Goal: Task Accomplishment & Management: Manage account settings

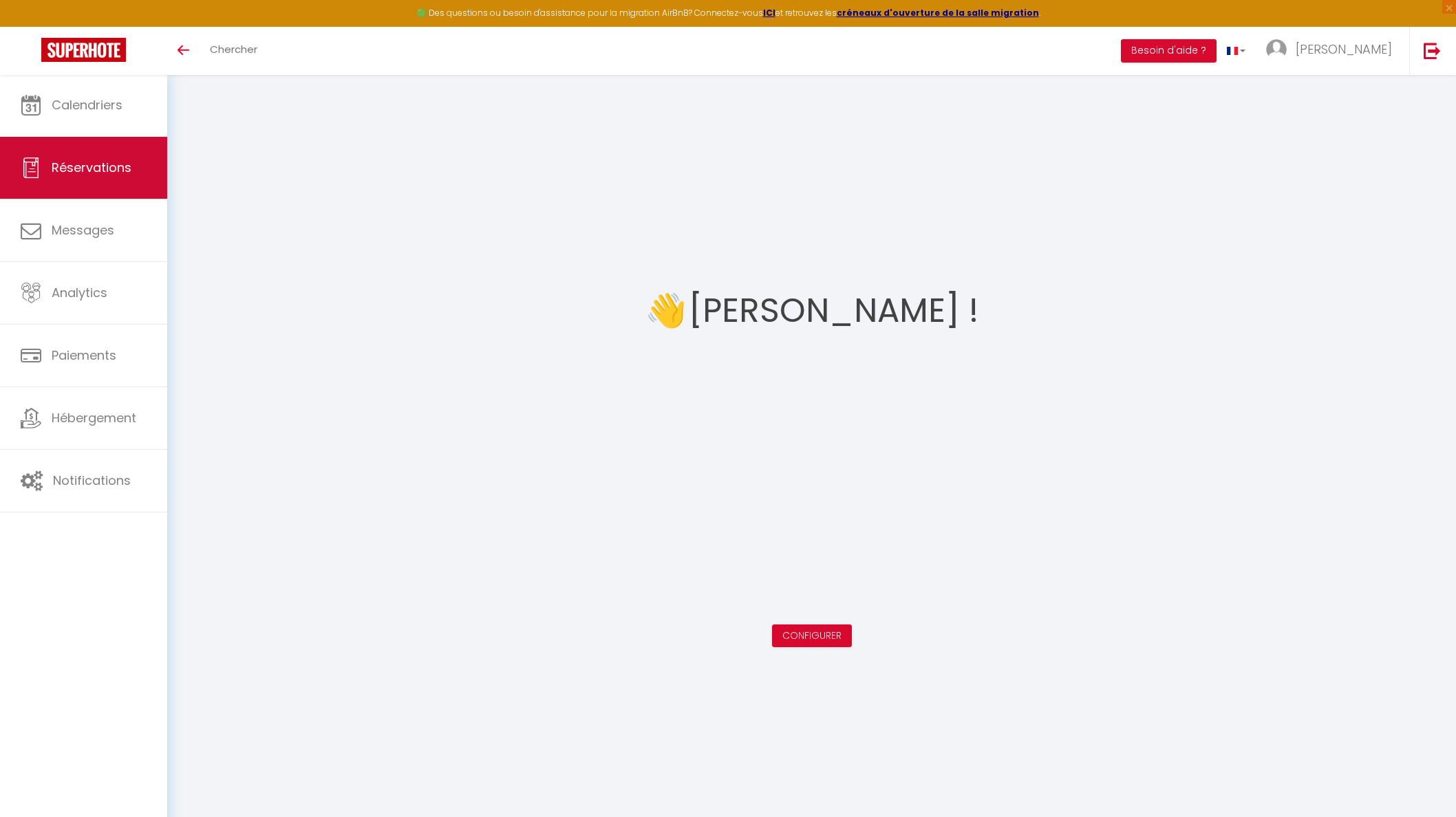
click at [108, 164] on span "Réservations" at bounding box center [92, 167] width 80 height 18
select select "not_cancelled"
select select
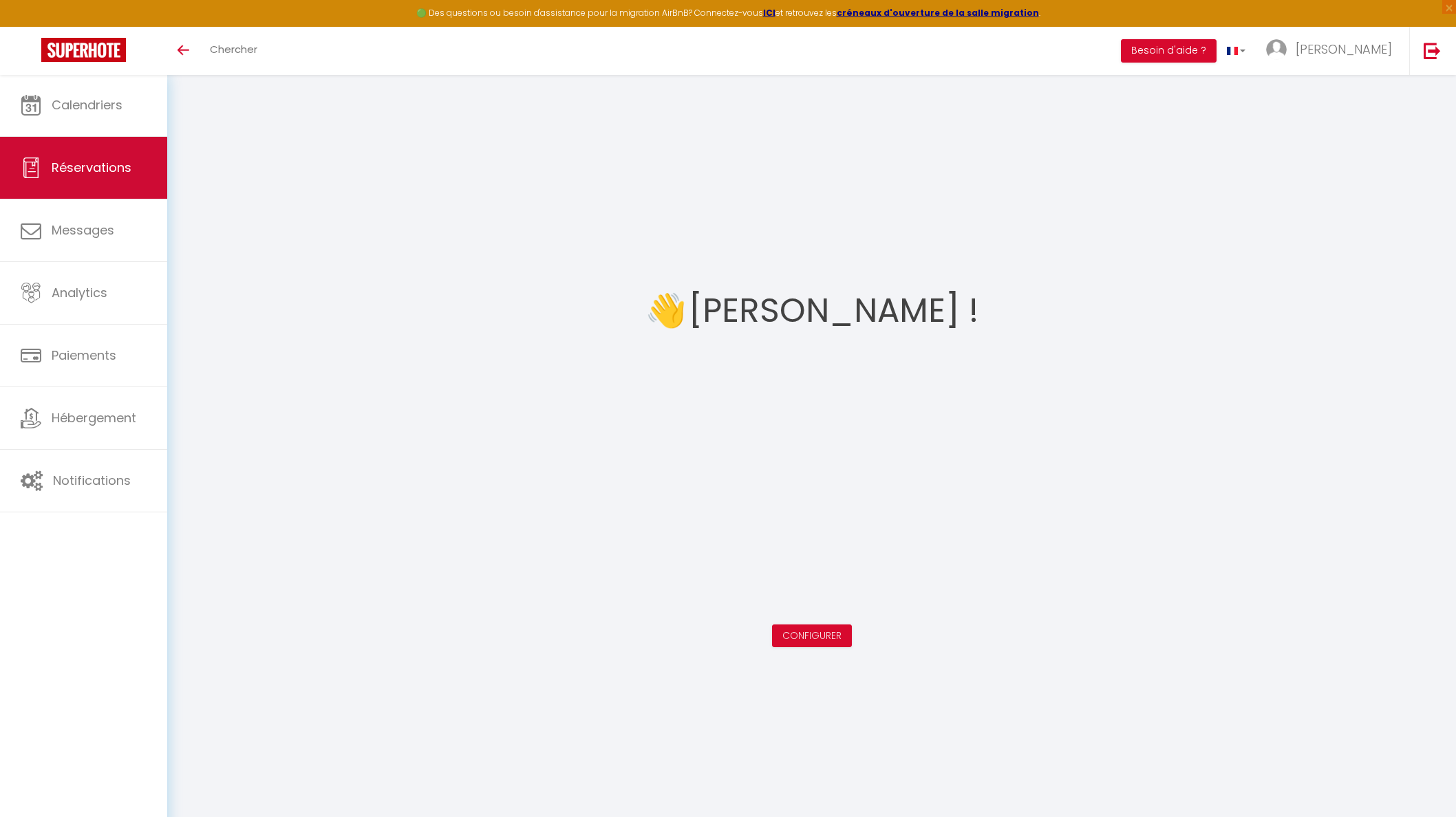
select select
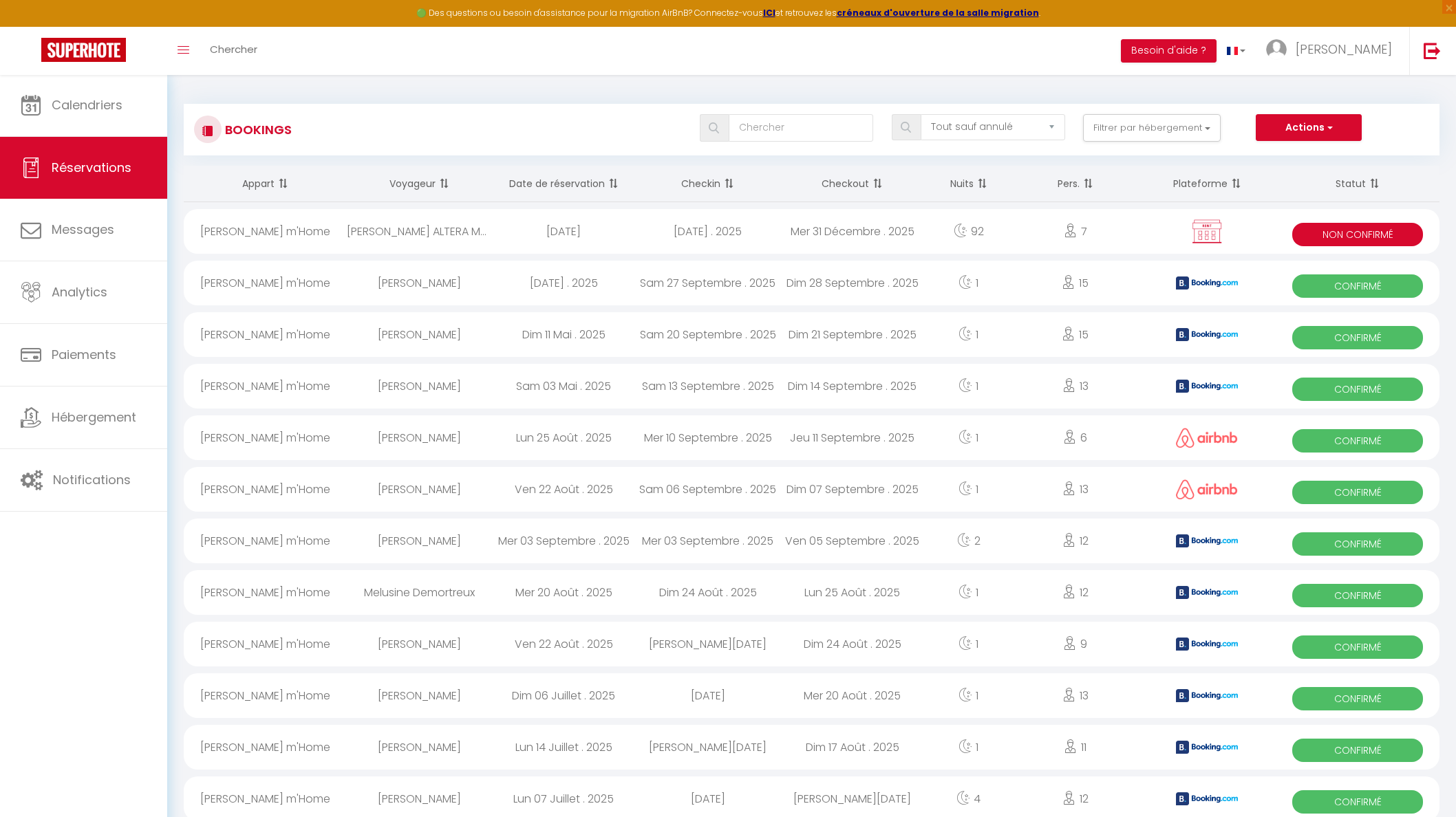
select select
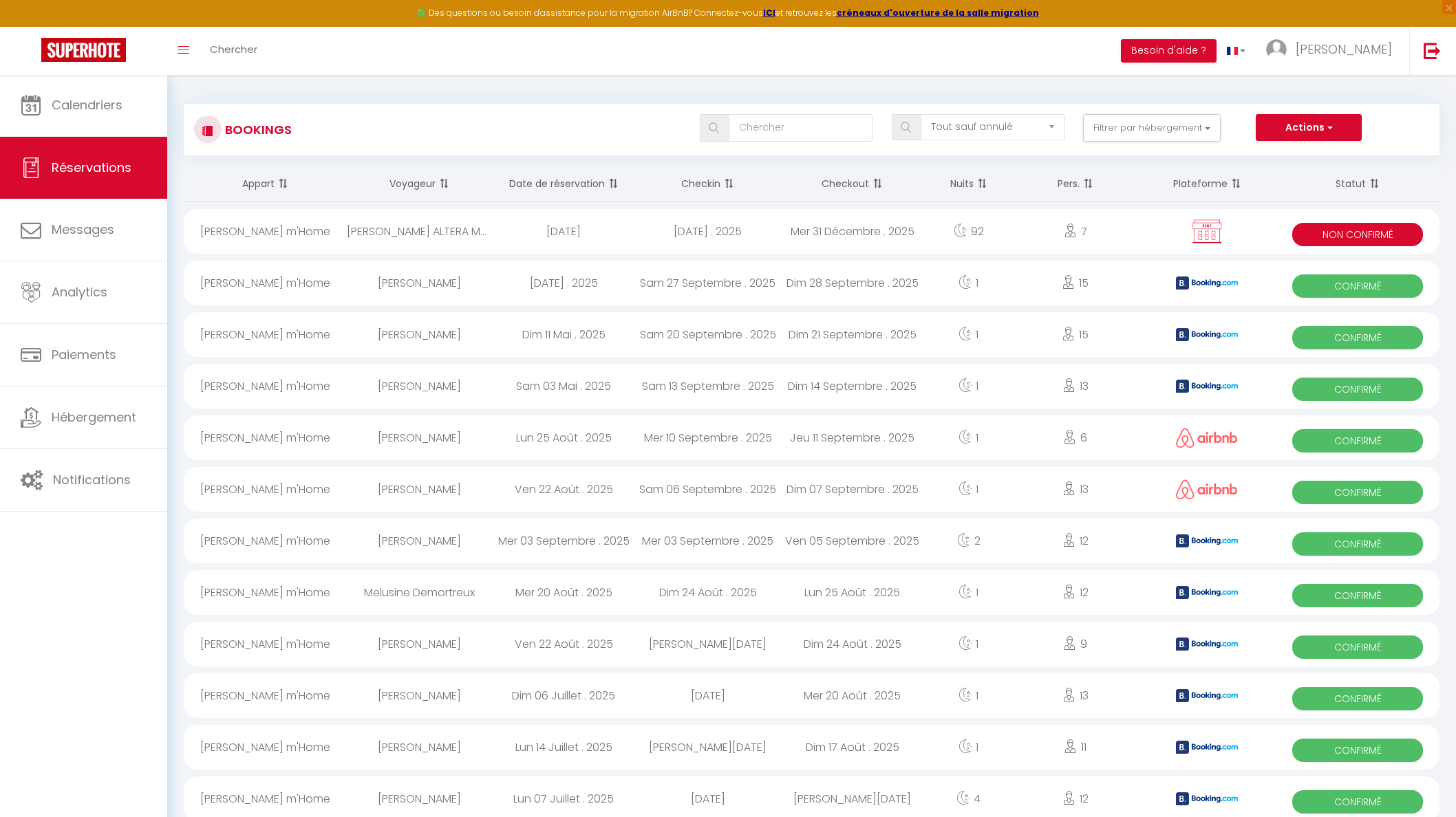
select select
click at [707, 336] on div "Sam 20 Septembre . 2025" at bounding box center [707, 334] width 144 height 45
select select "OK"
select select "KO"
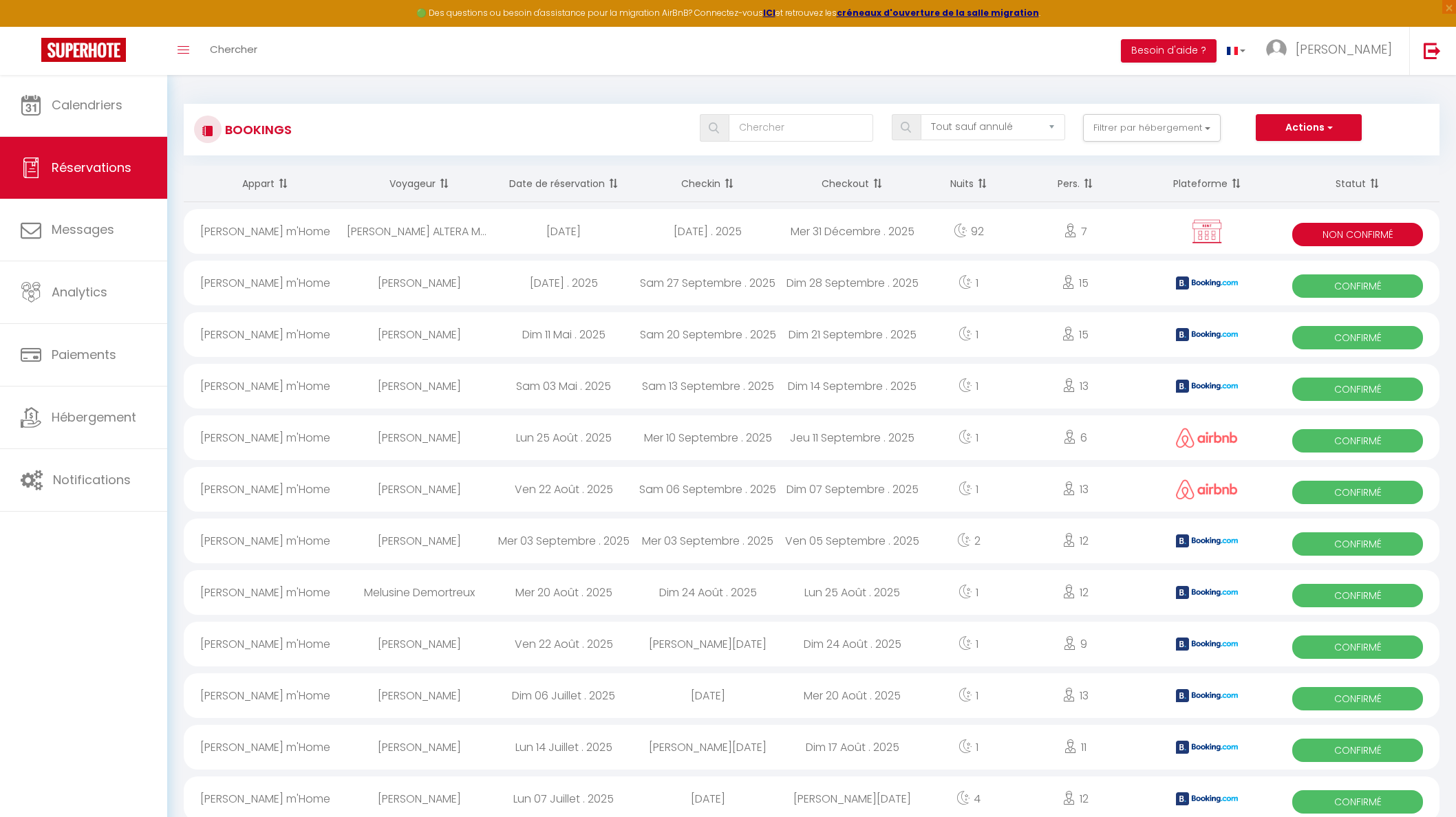
select select "1"
select select "0"
select select "1"
select select
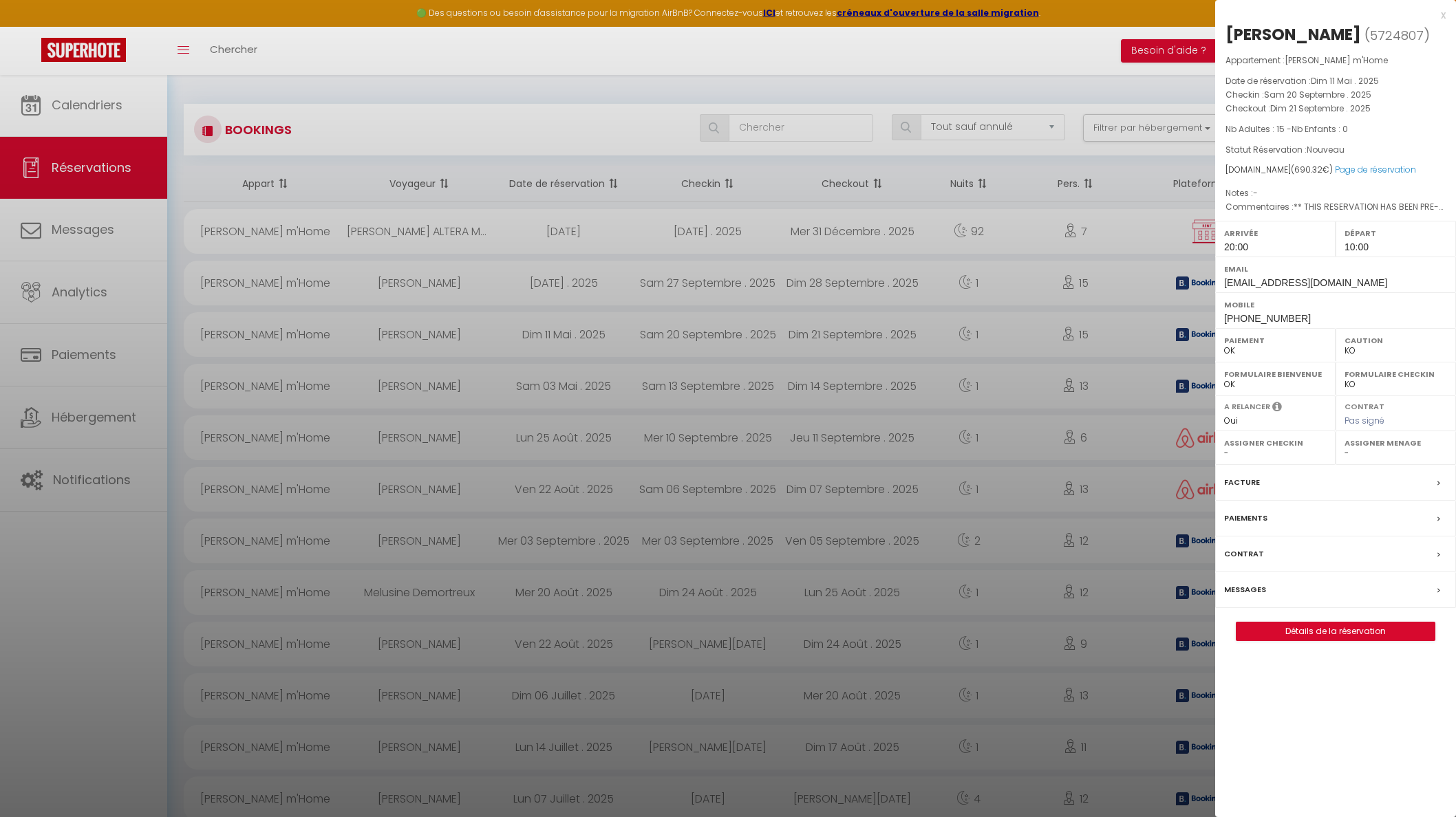
click at [1337, 624] on link "Détails de la réservation" at bounding box center [1336, 631] width 198 height 18
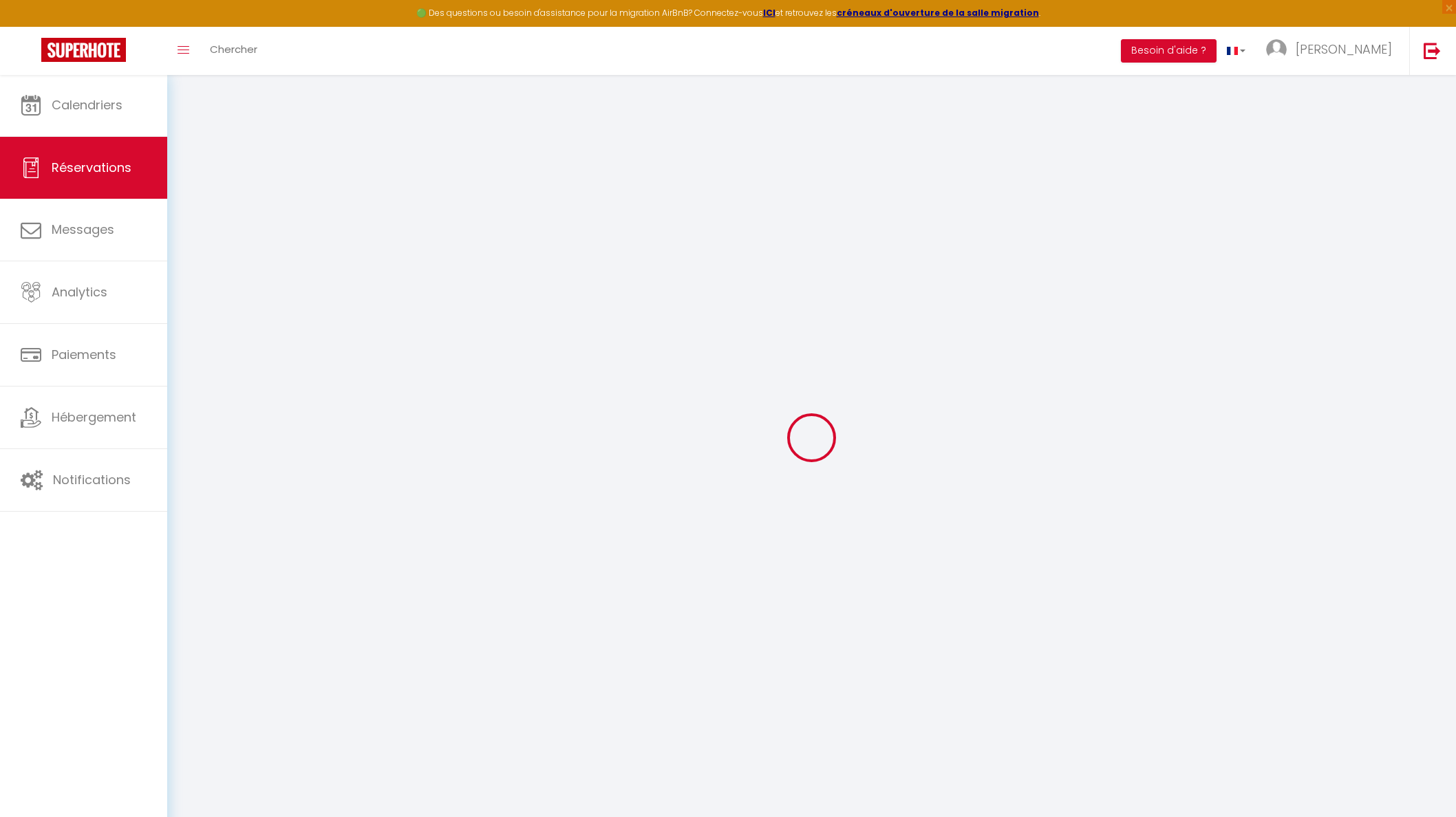
type input "Sandrine"
type input "Lenoble"
type input "[EMAIL_ADDRESS][DOMAIN_NAME]"
type input "[PHONE_NUMBER]"
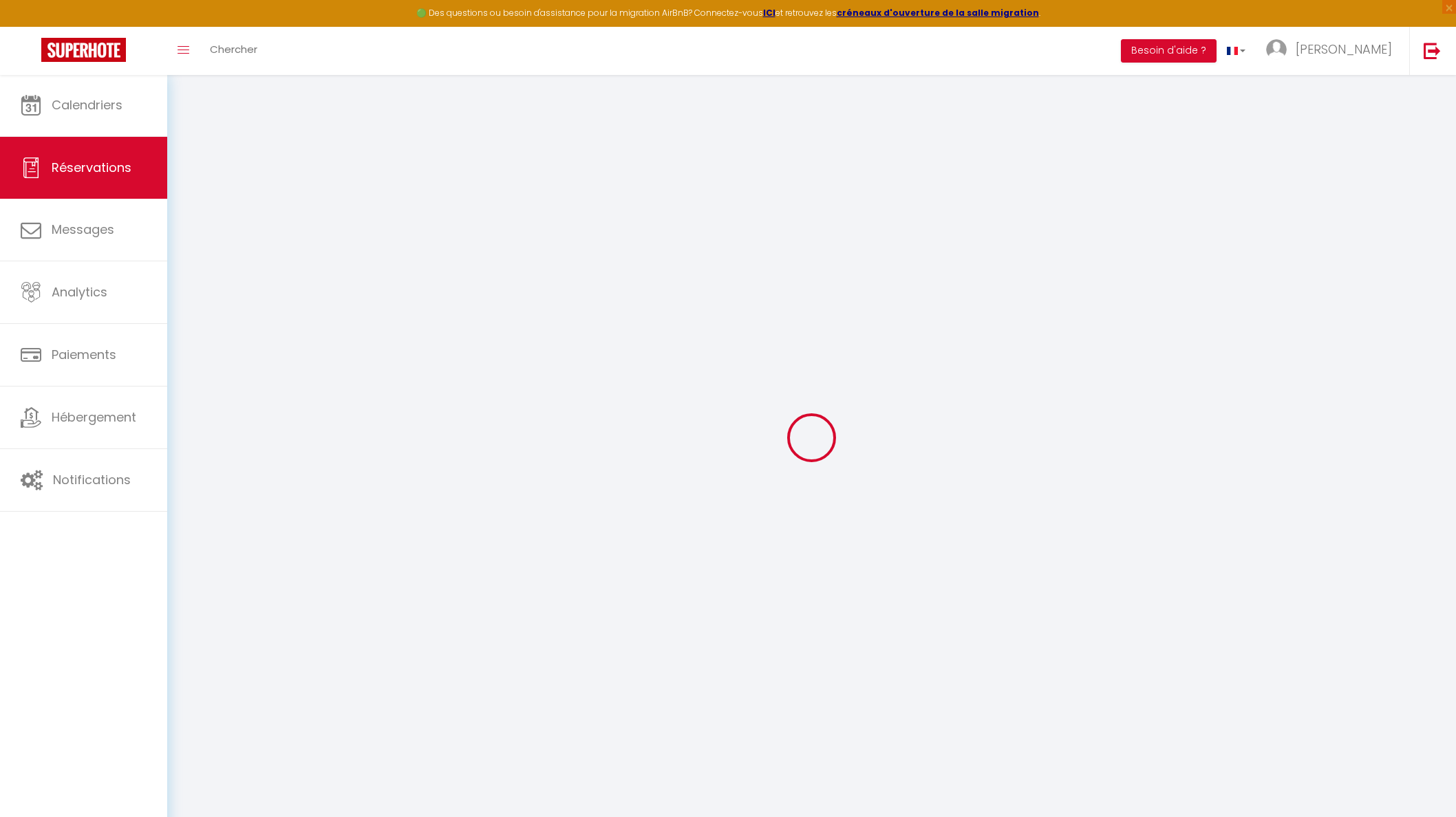
type input "[PHONE_NUMBER]"
select select "FR"
type input "100.16"
type input "9.66"
select select "15897"
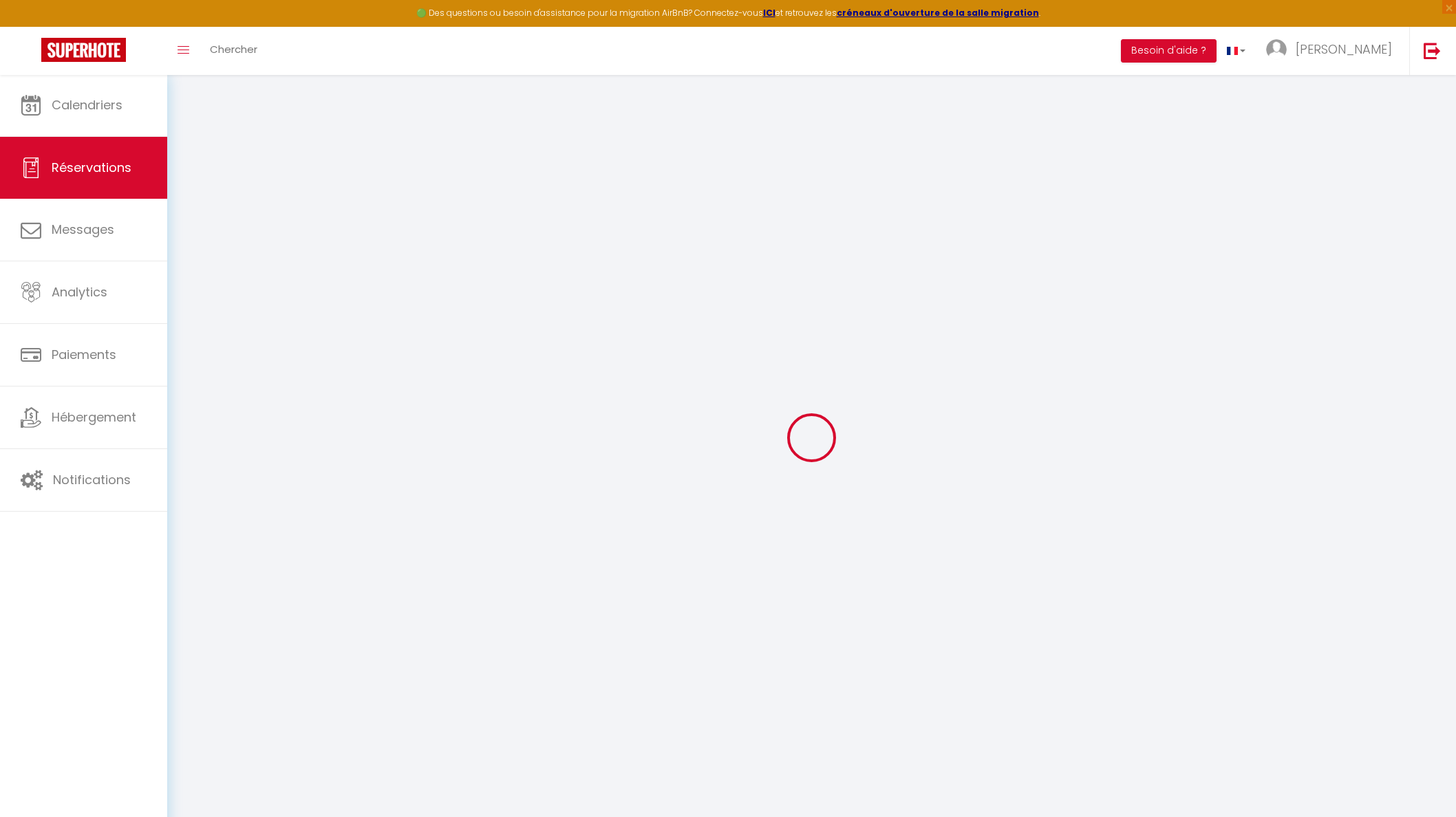
select select "1"
select select
type input "15"
select select "12"
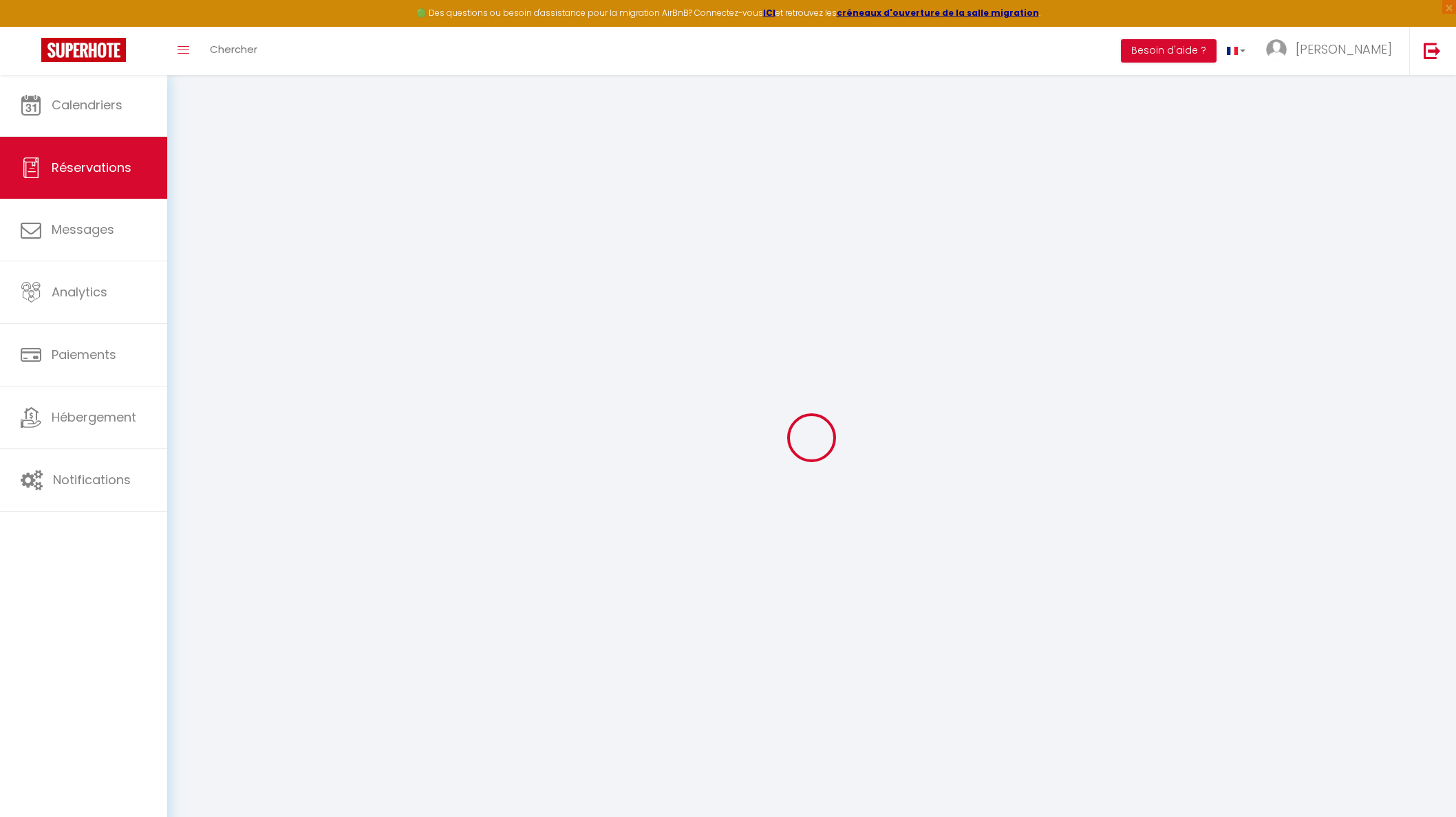
select select
type input "497.7"
checkbox input "false"
type input "0"
select select "2"
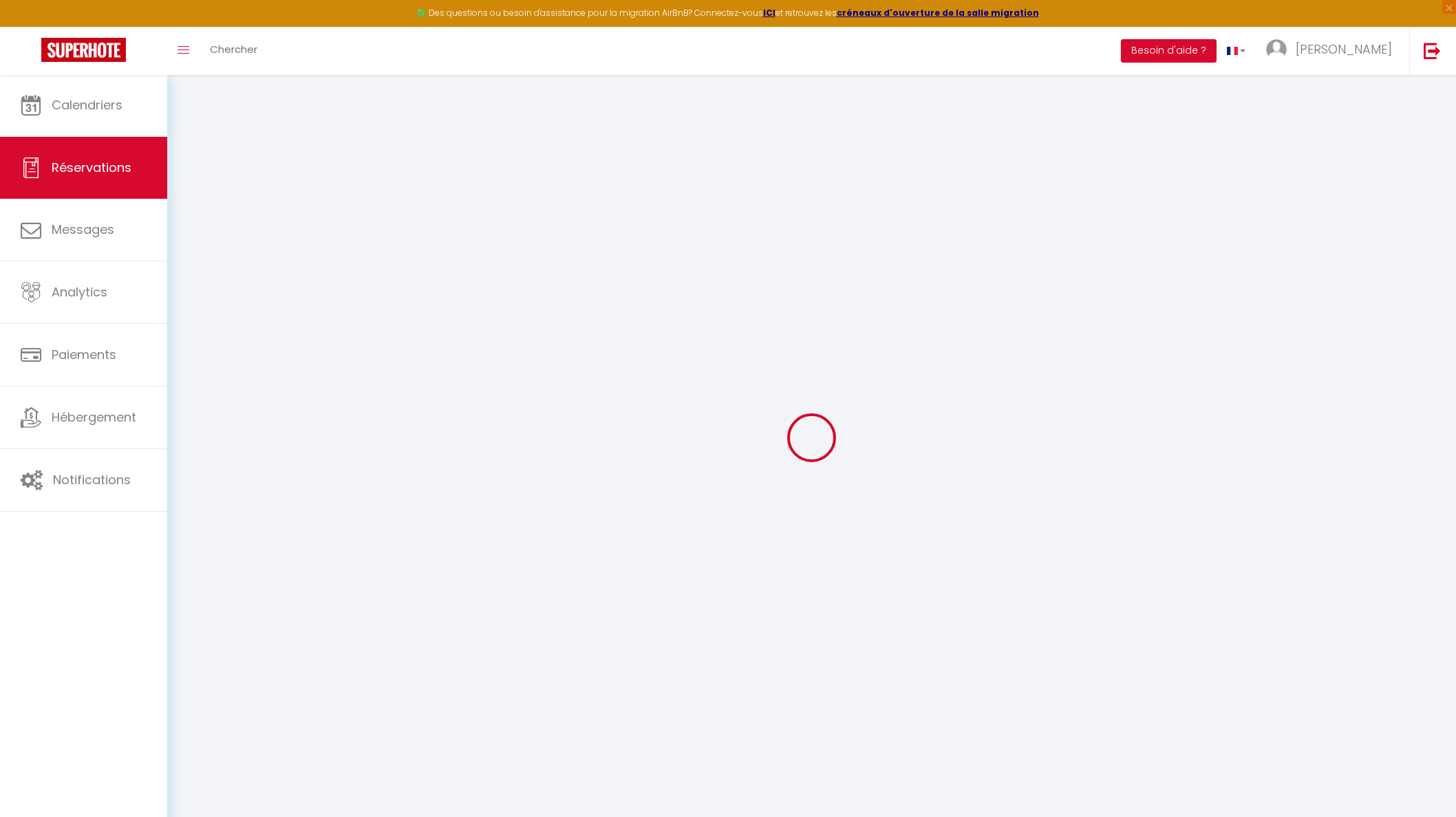
type input "0"
select select
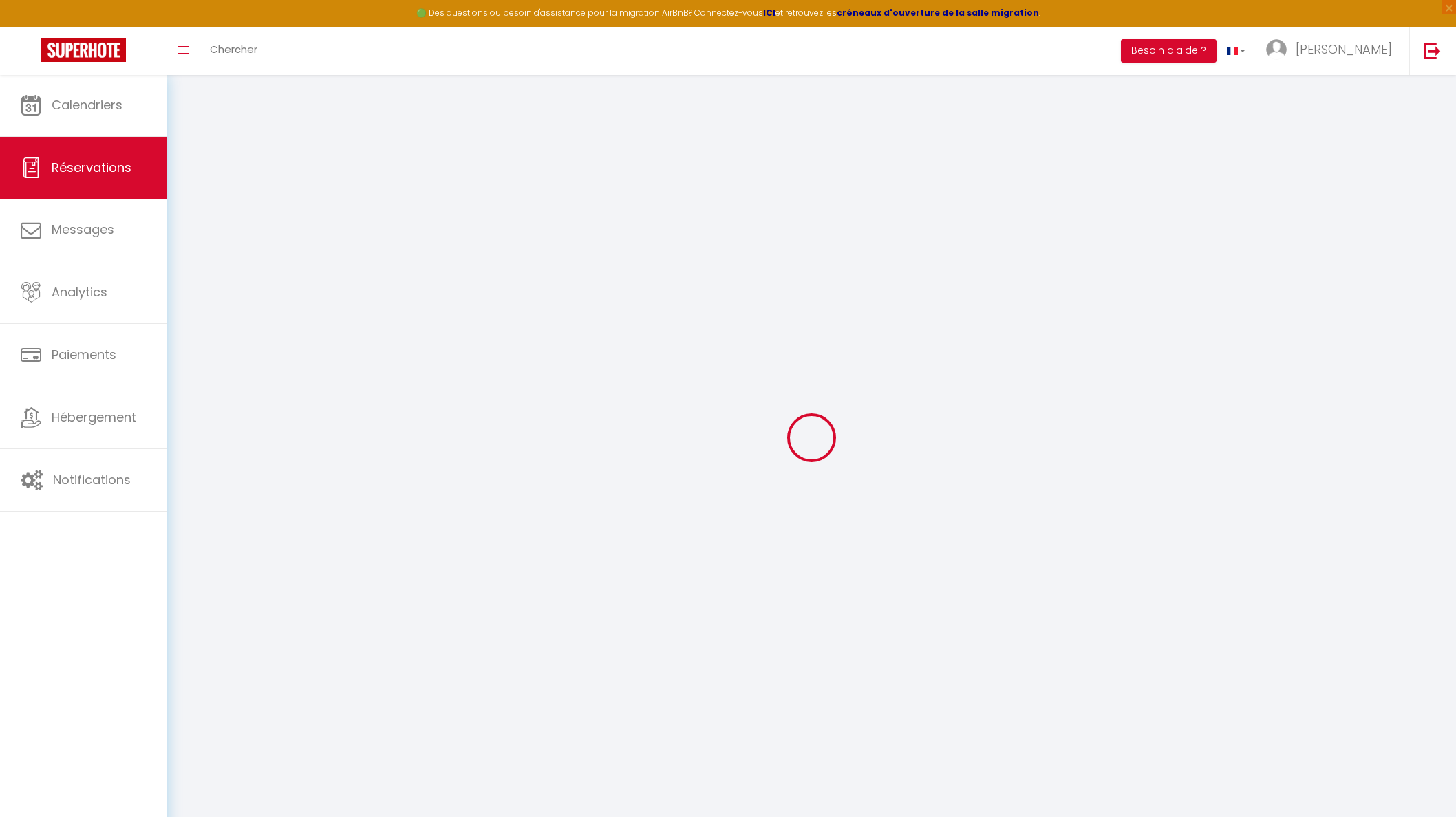
select select "14"
checkbox input "false"
select select
checkbox input "false"
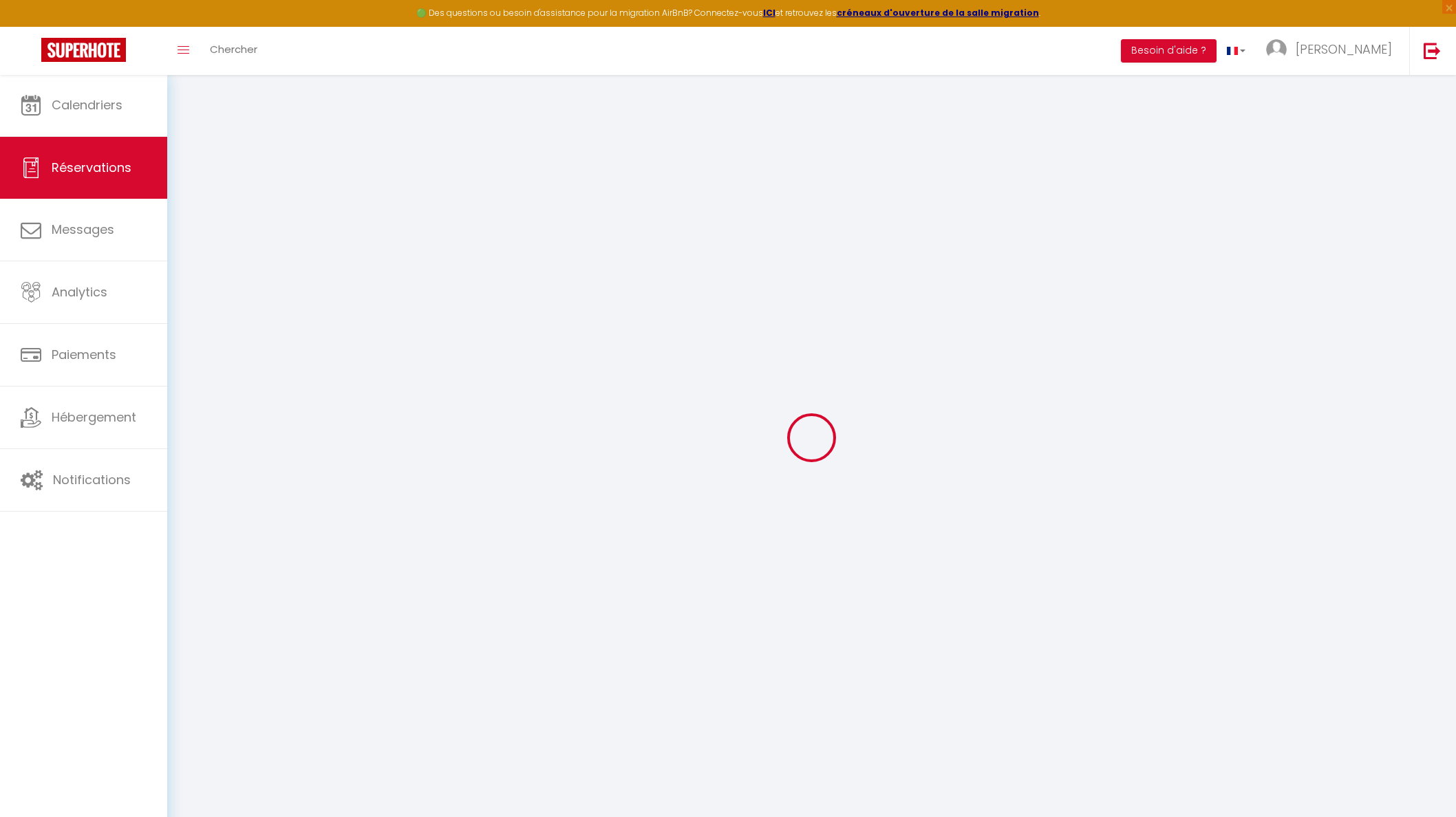
select select
checkbox input "false"
type textarea "** THIS RESERVATION HAS BEEN PRE-PAID ** BOOKING NOTE : Payment charge is EUR 9…"
type input "170"
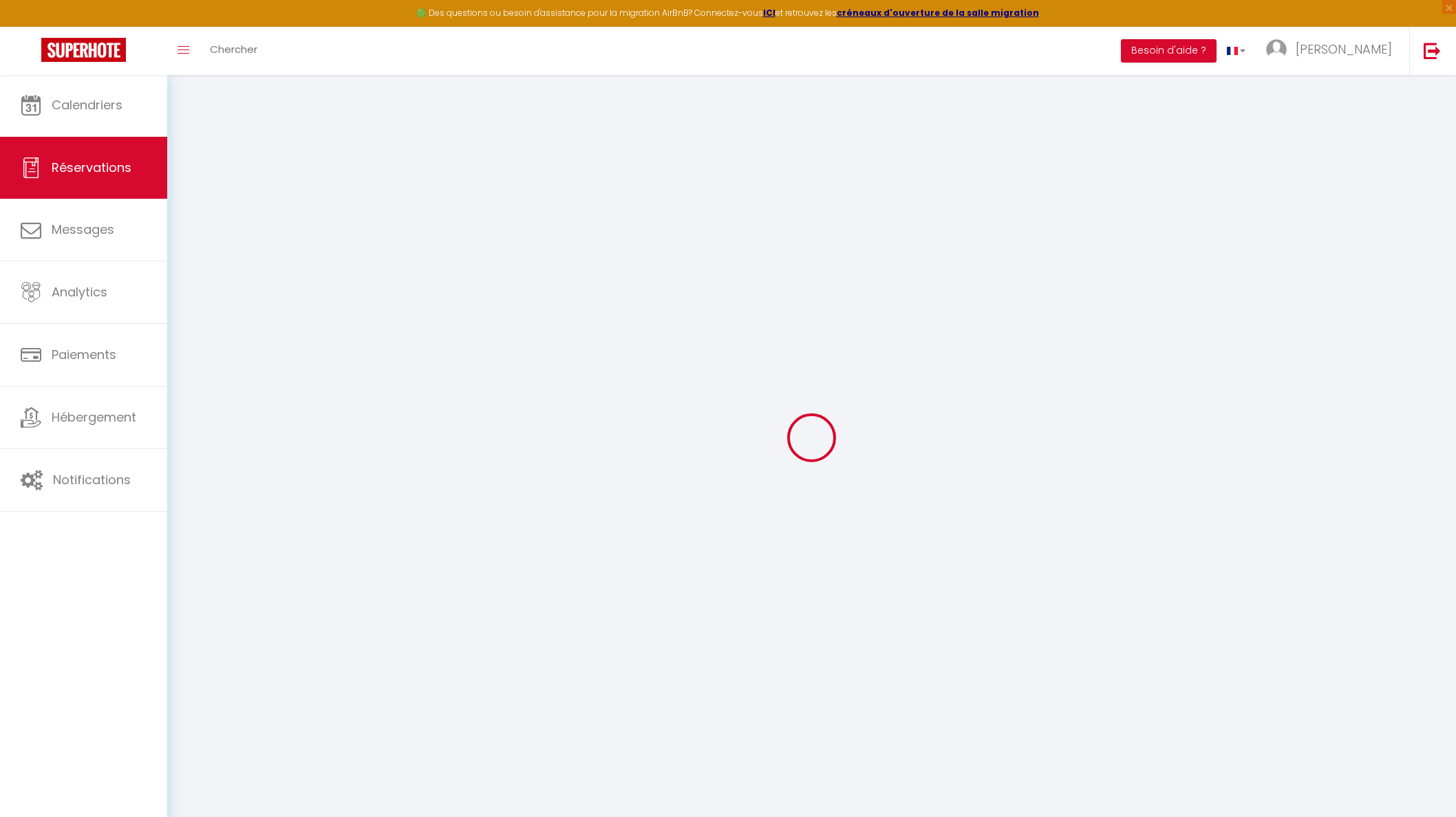
type input "22.62"
select select
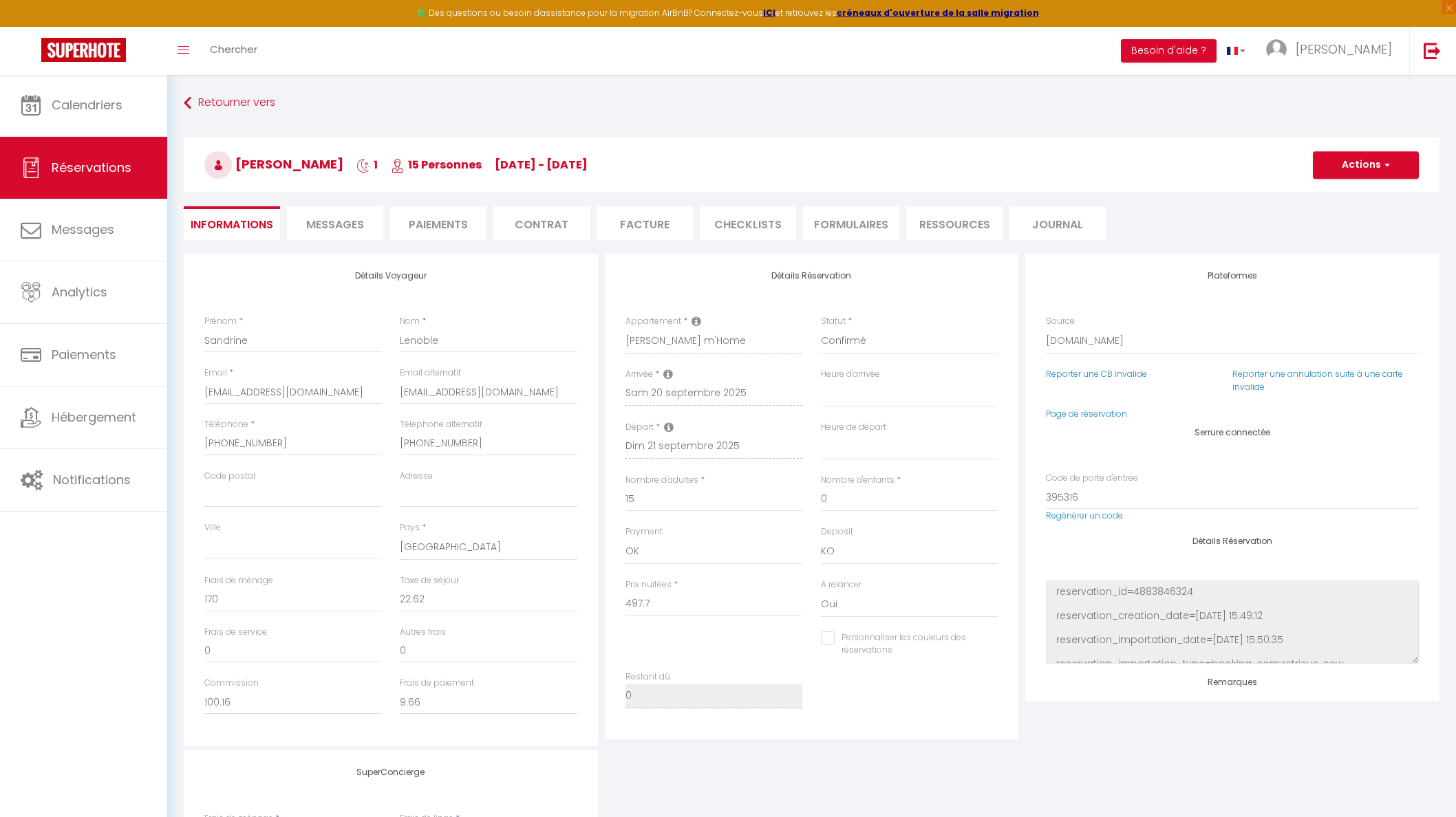
checkbox input "false"
select select "20:00"
select select "10:00"
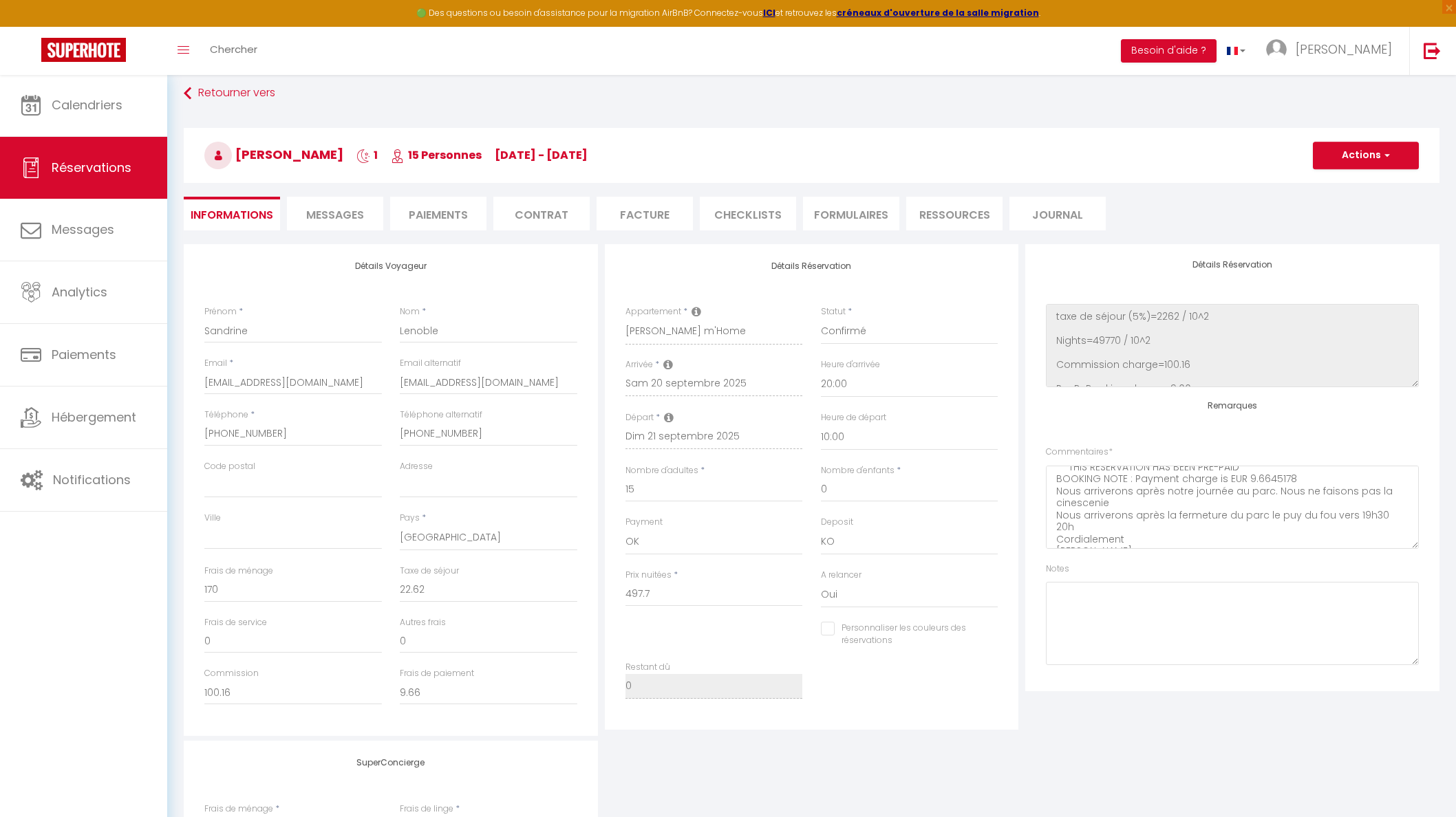
scroll to position [266, 0]
click at [356, 214] on span "Messages" at bounding box center [335, 214] width 58 height 16
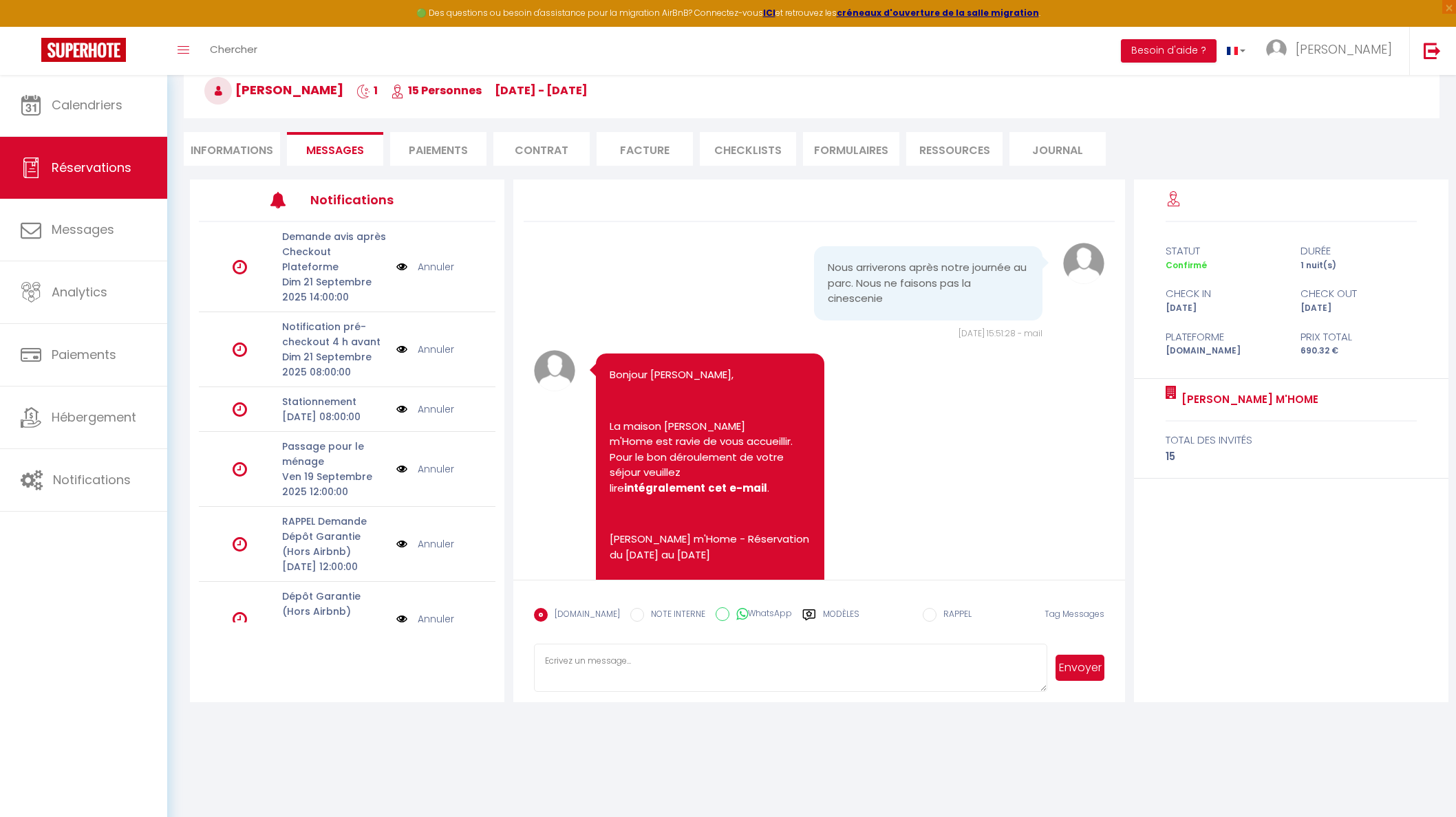
click at [259, 155] on li "Informations" at bounding box center [232, 149] width 96 height 34
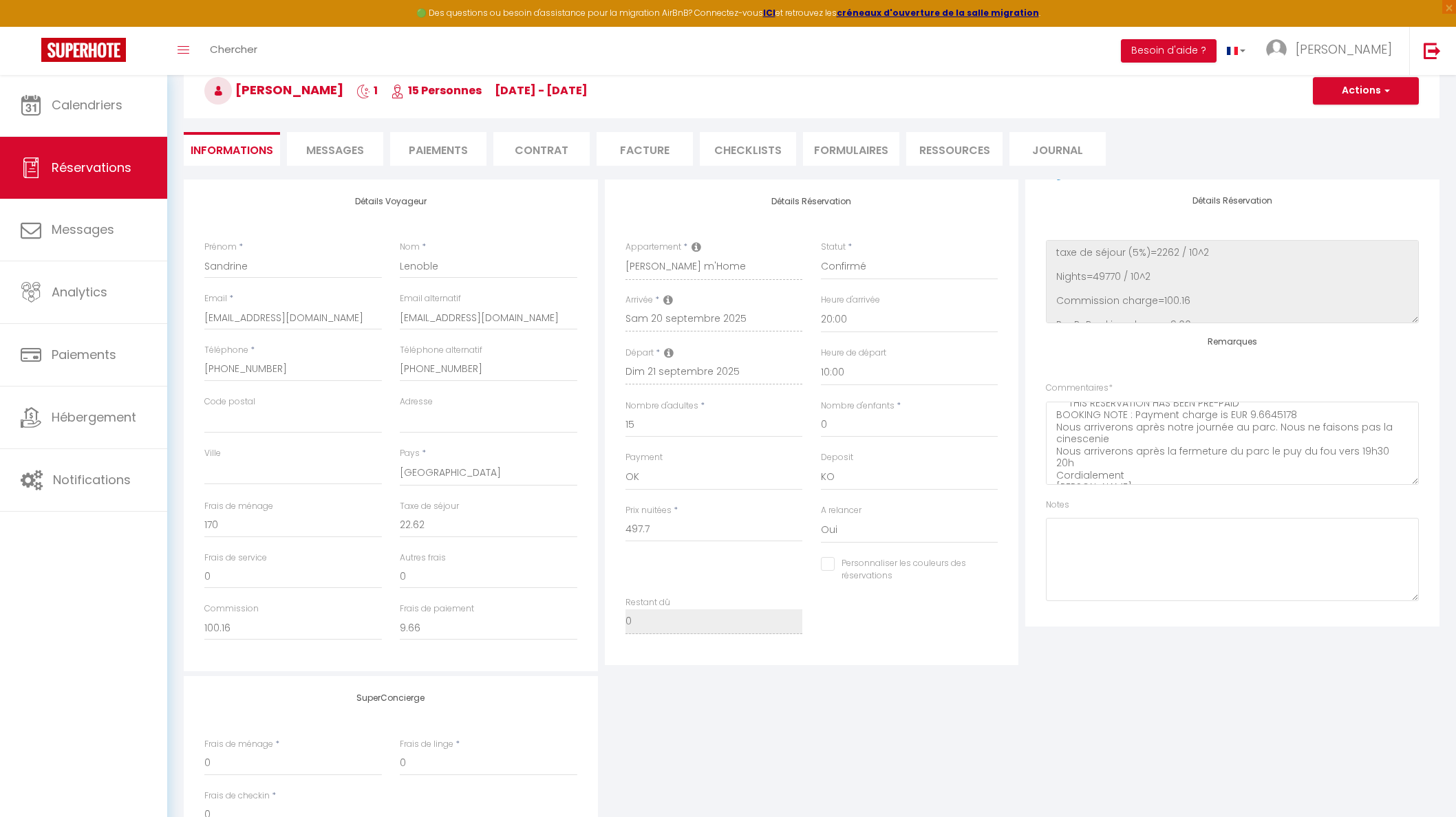
checkbox input "false"
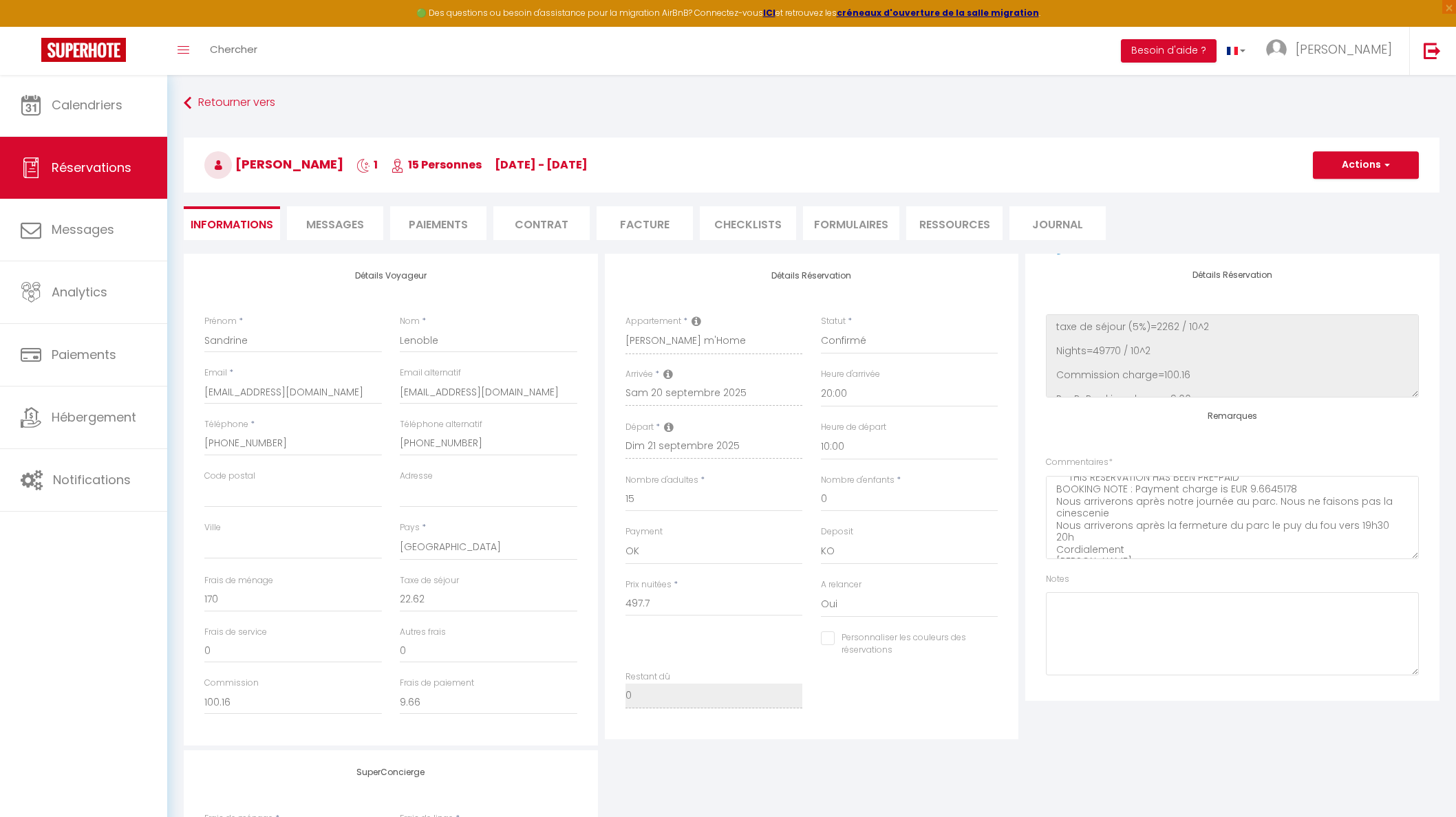
click at [340, 224] on span "Messages" at bounding box center [335, 224] width 58 height 16
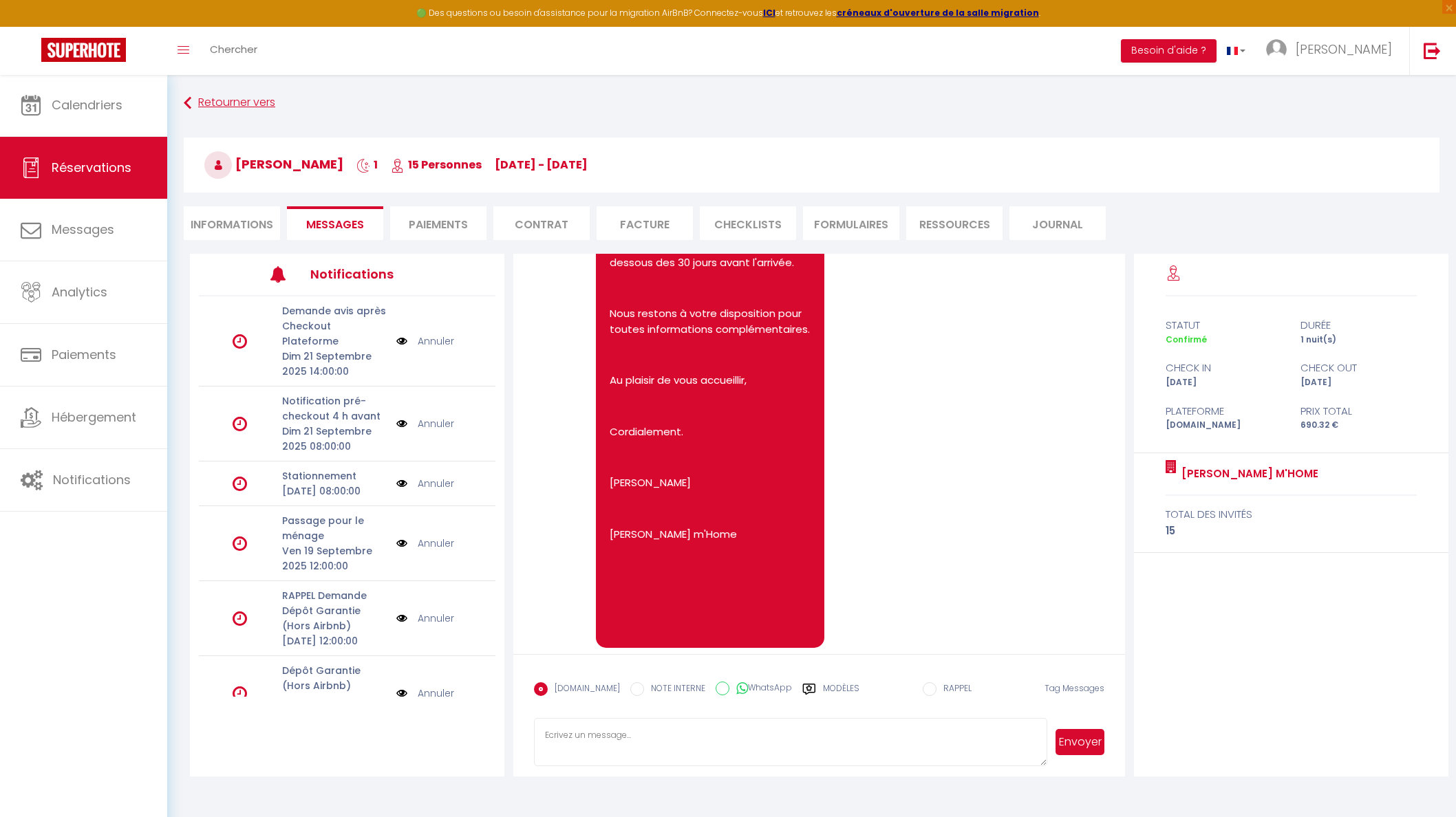
click at [272, 105] on link "Retourner vers" at bounding box center [812, 103] width 1256 height 24
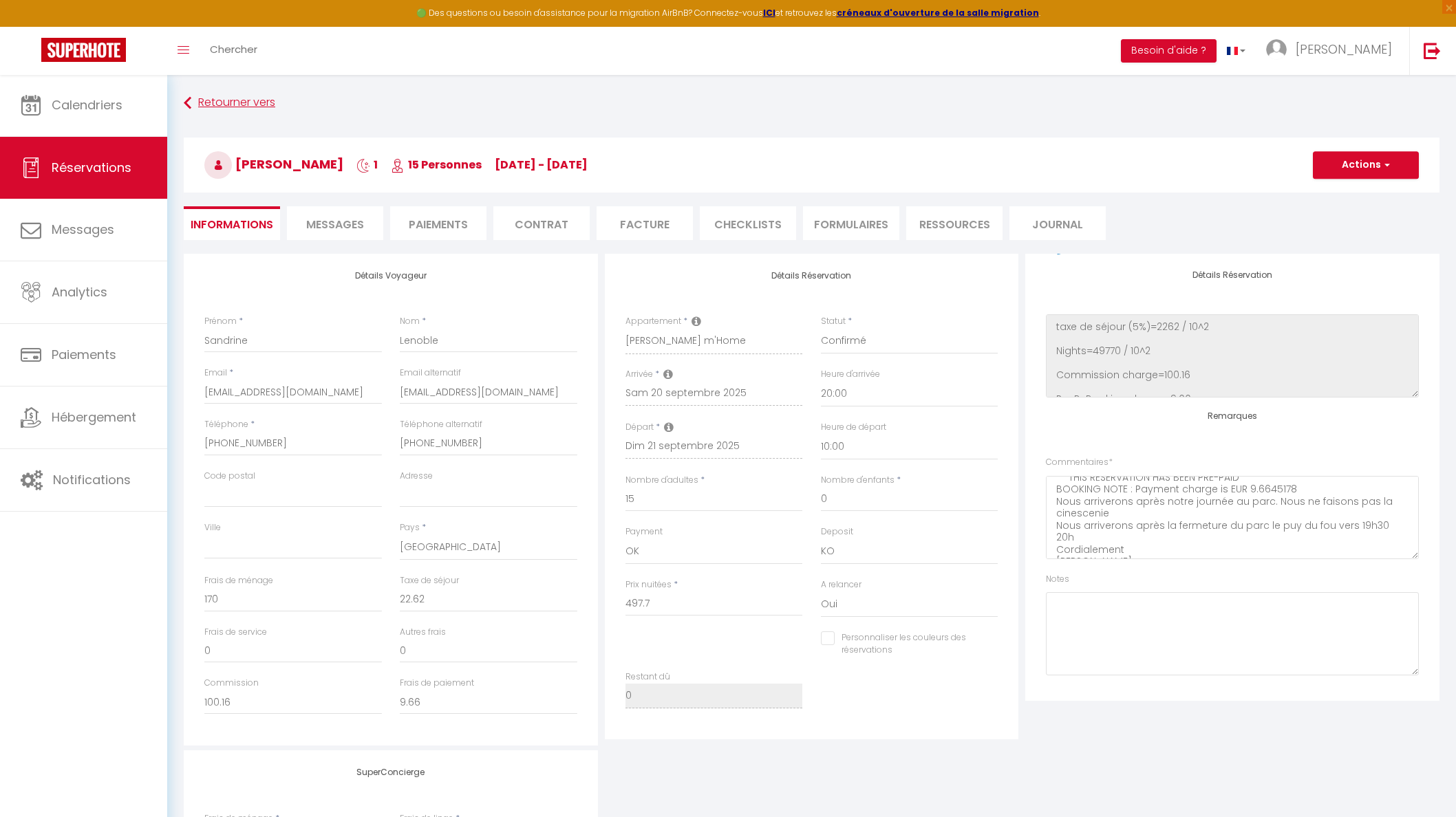
click at [243, 101] on link "Retourner vers" at bounding box center [812, 103] width 1256 height 24
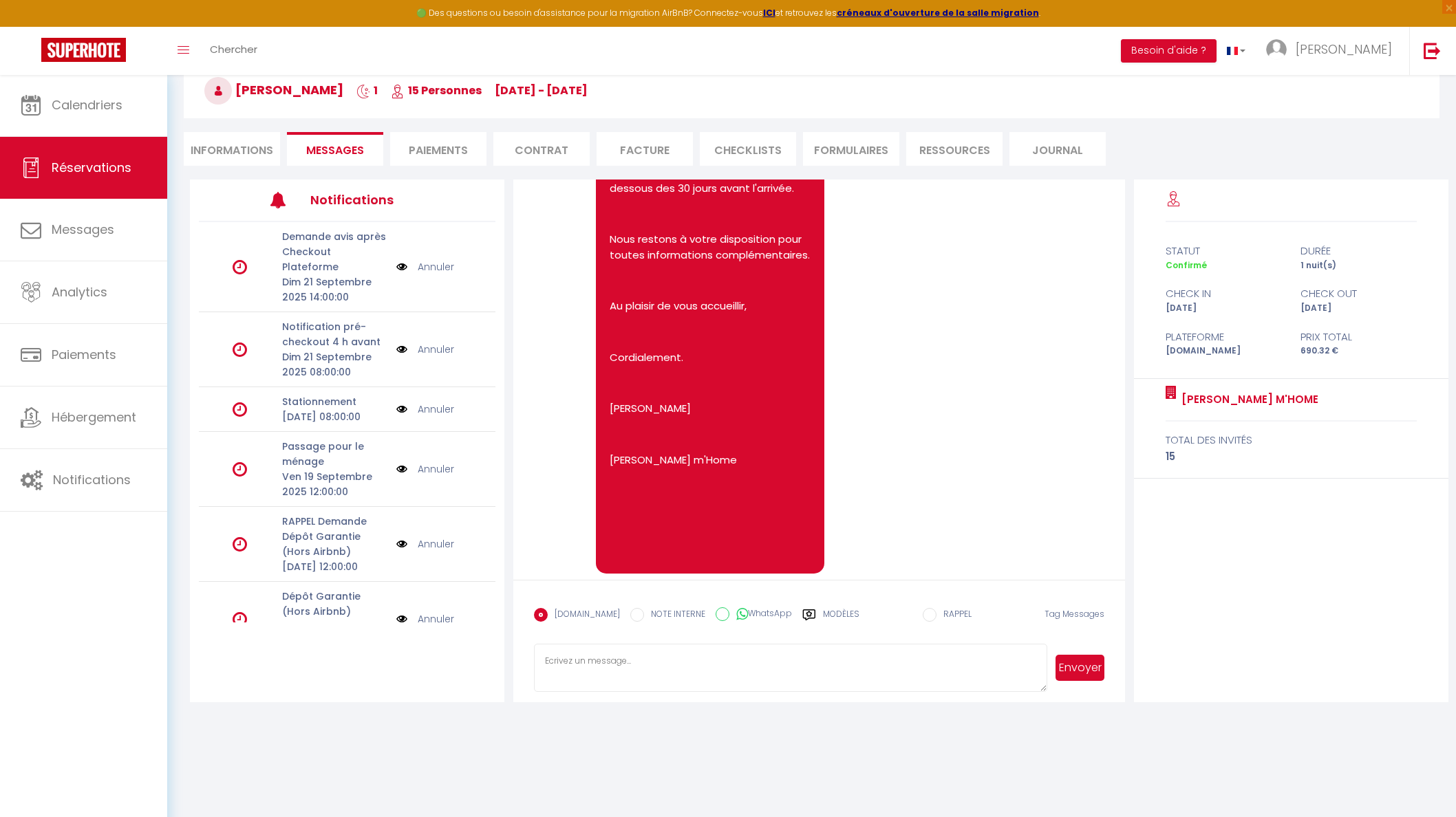
click at [77, 148] on link "Réservations" at bounding box center [83, 167] width 167 height 62
select select "not_cancelled"
